Goal: Task Accomplishment & Management: Use online tool/utility

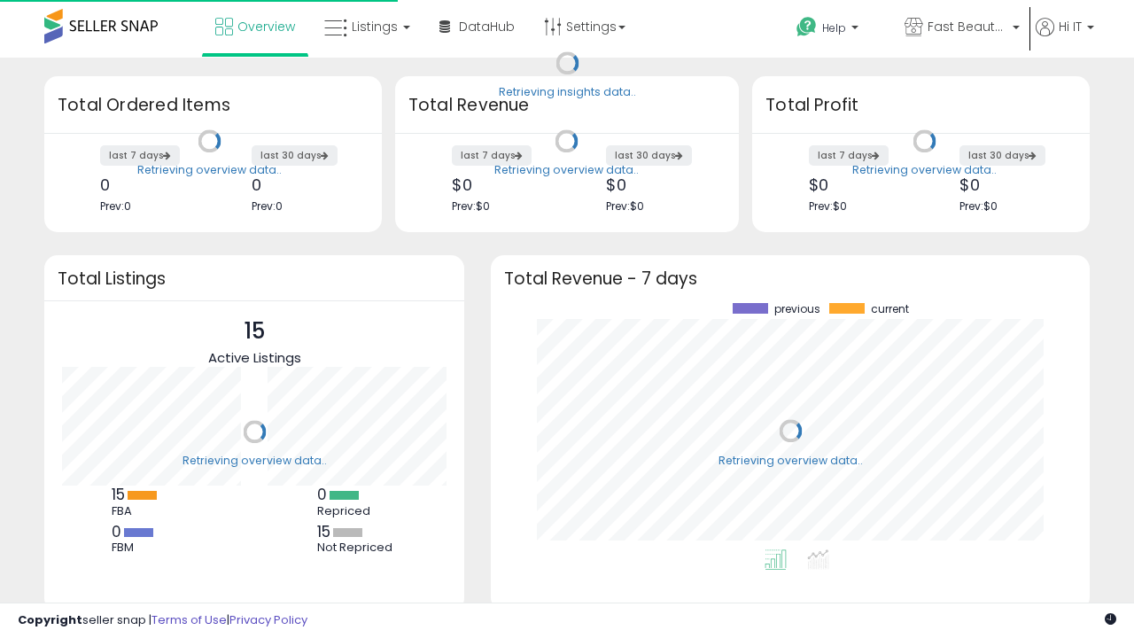
scroll to position [246, 563]
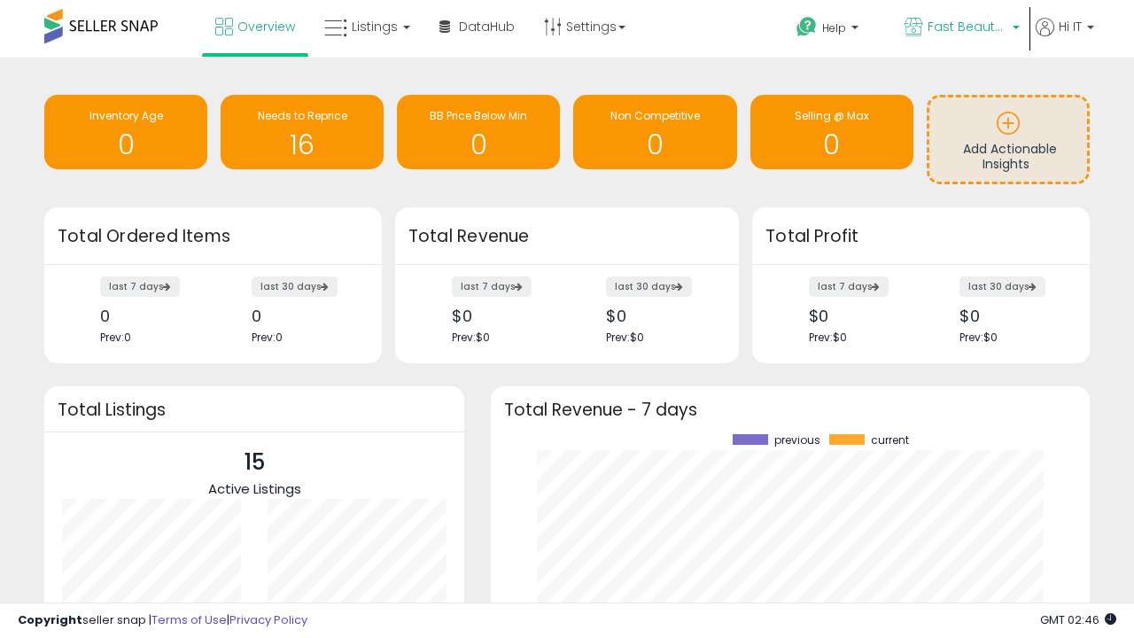
click at [960, 28] on span "Fast Beauty ([GEOGRAPHIC_DATA])" at bounding box center [967, 27] width 80 height 18
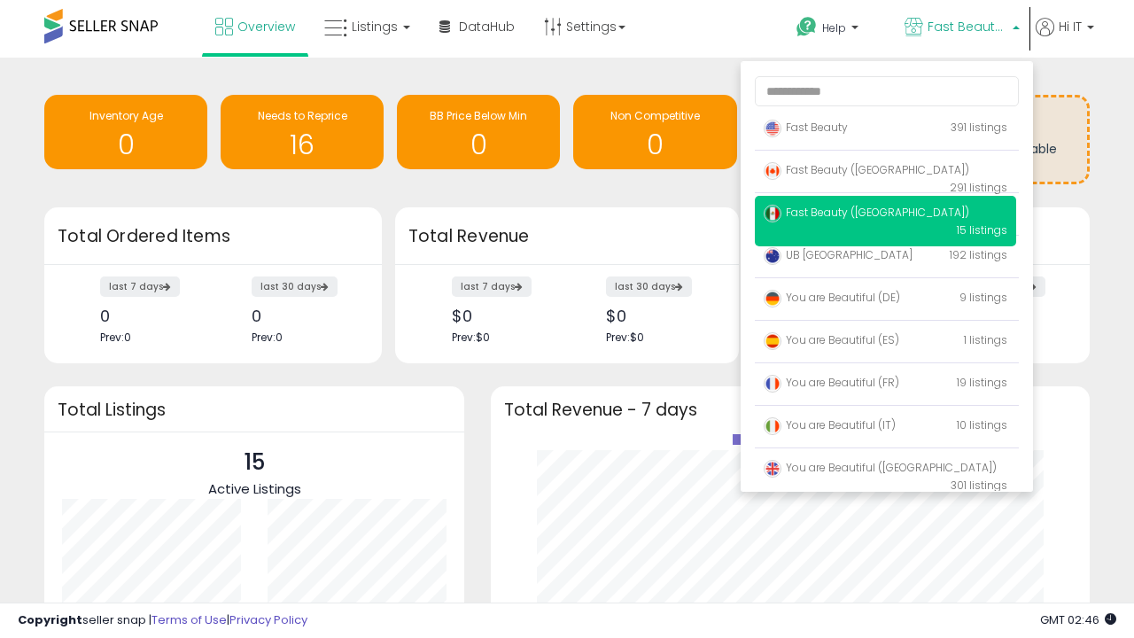
click at [885, 215] on span "Fast Beauty ([GEOGRAPHIC_DATA])" at bounding box center [865, 212] width 205 height 15
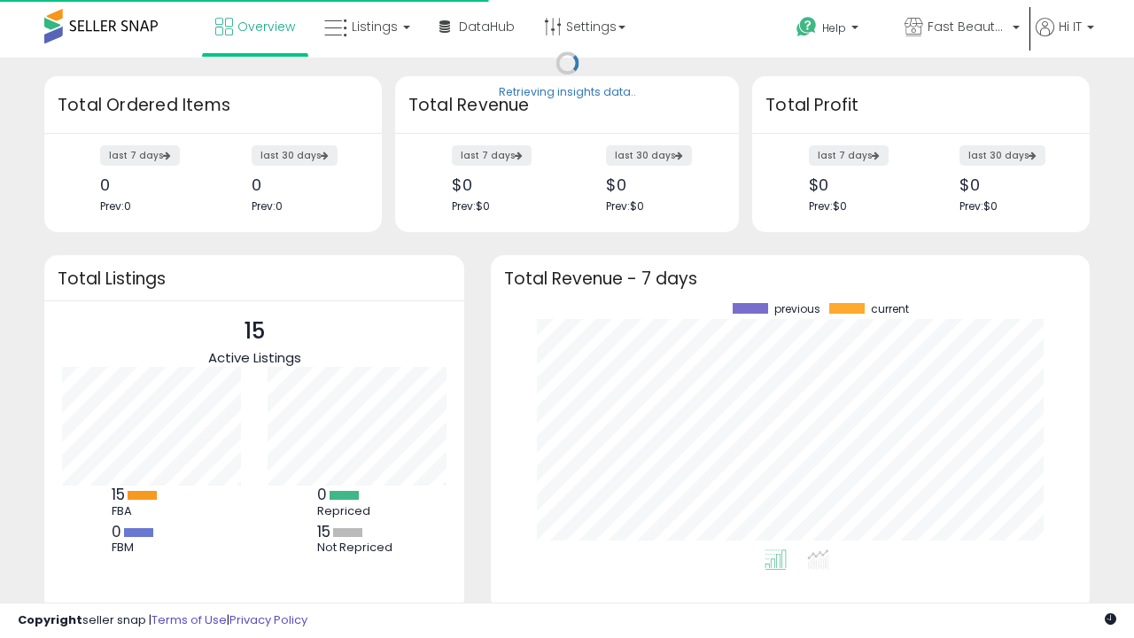
scroll to position [246, 563]
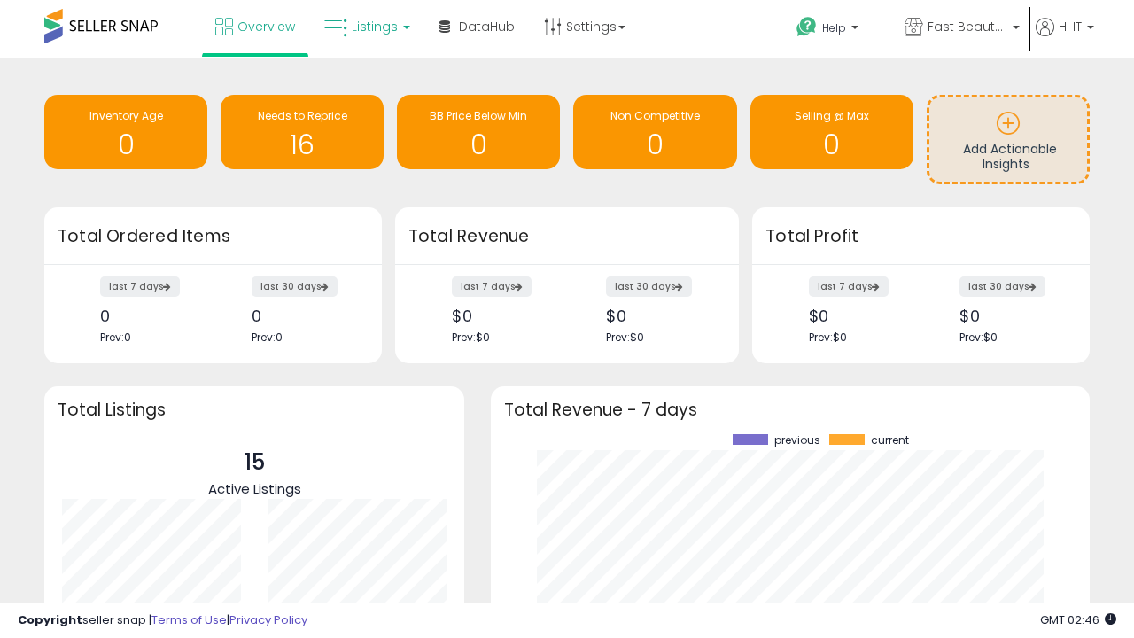
click at [365, 27] on span "Listings" at bounding box center [375, 27] width 46 height 18
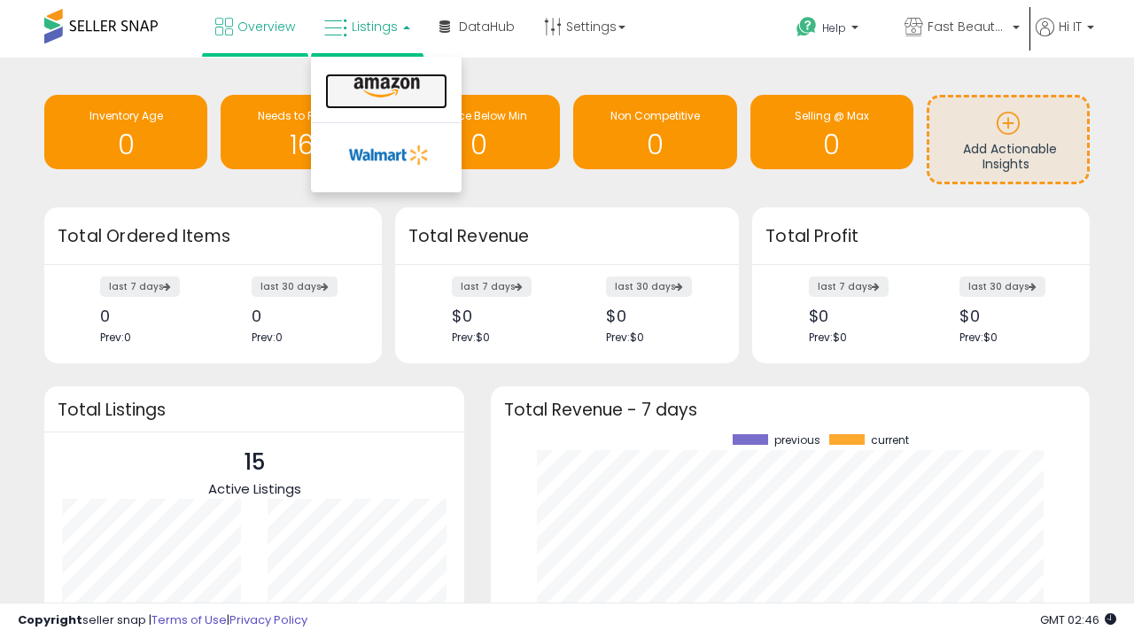
click at [384, 88] on icon at bounding box center [386, 87] width 77 height 23
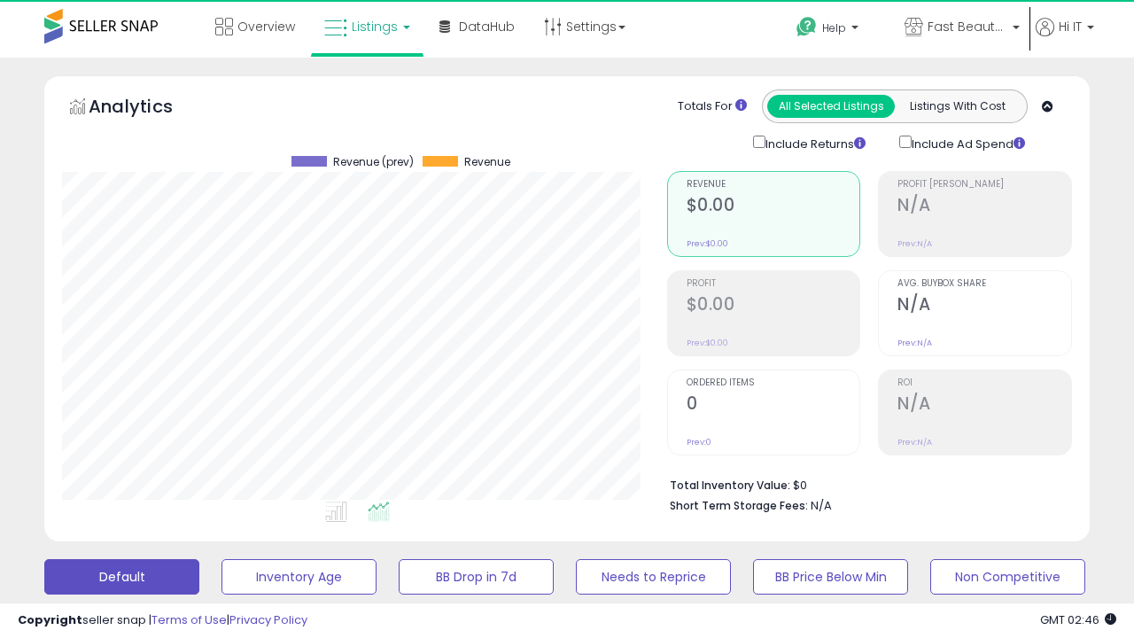
scroll to position [363, 604]
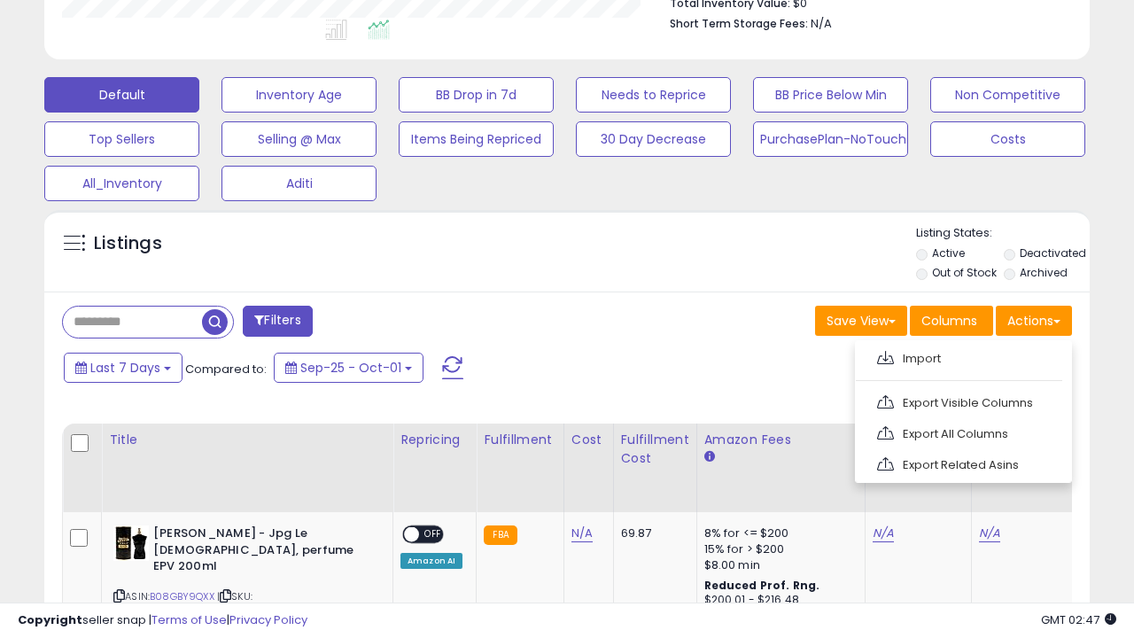
click at [885, 355] on span at bounding box center [885, 357] width 17 height 13
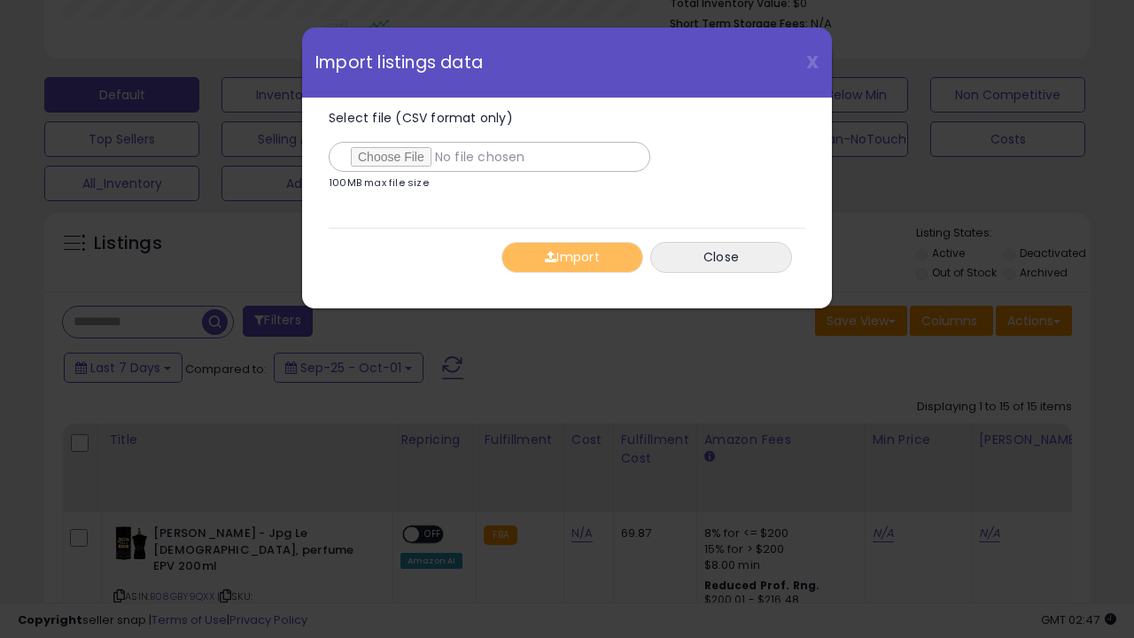
type input "**********"
click at [571, 257] on button "Import" at bounding box center [572, 257] width 142 height 31
